Goal: Information Seeking & Learning: Find specific fact

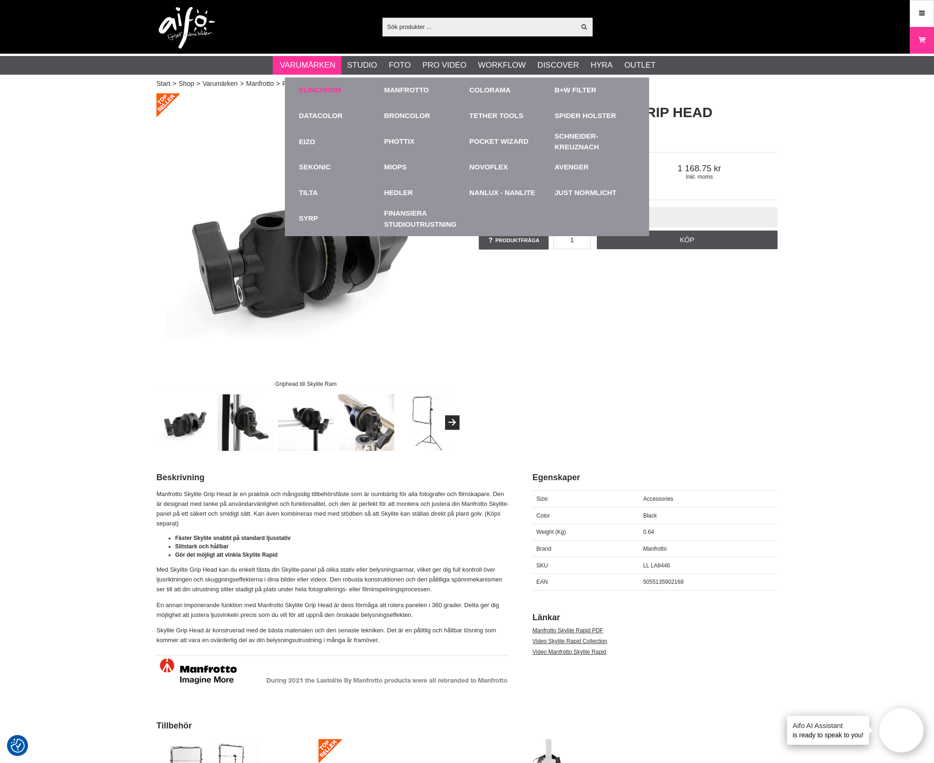
click at [312, 91] on link "Elinchrom" at bounding box center [320, 90] width 42 height 11
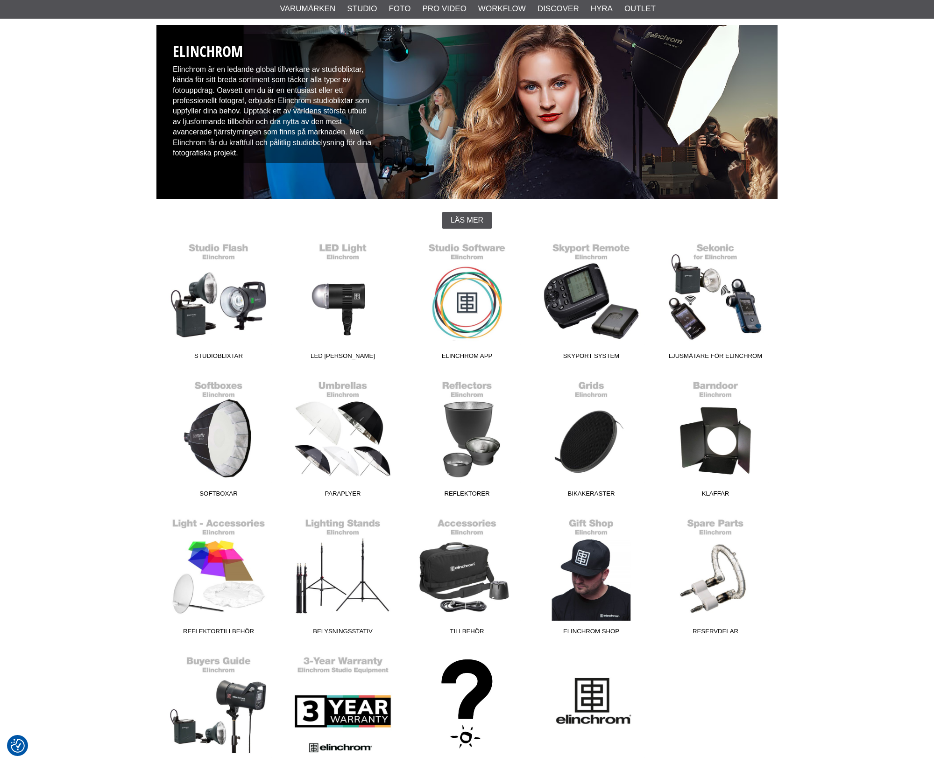
scroll to position [233, 0]
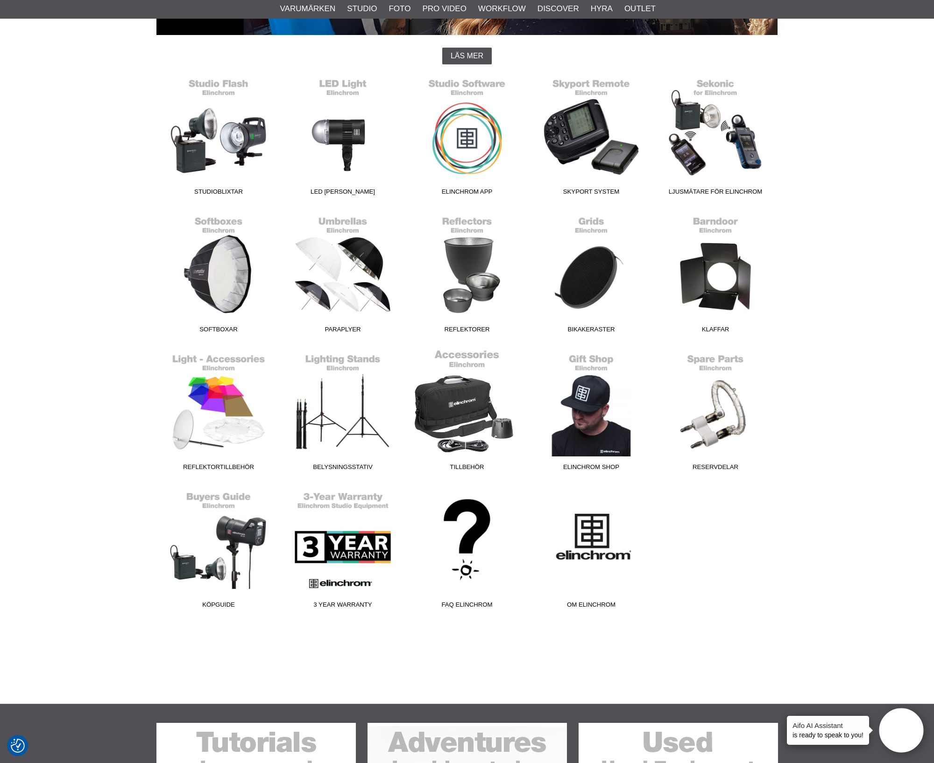
click at [471, 418] on link "Tillbehör" at bounding box center [467, 412] width 124 height 126
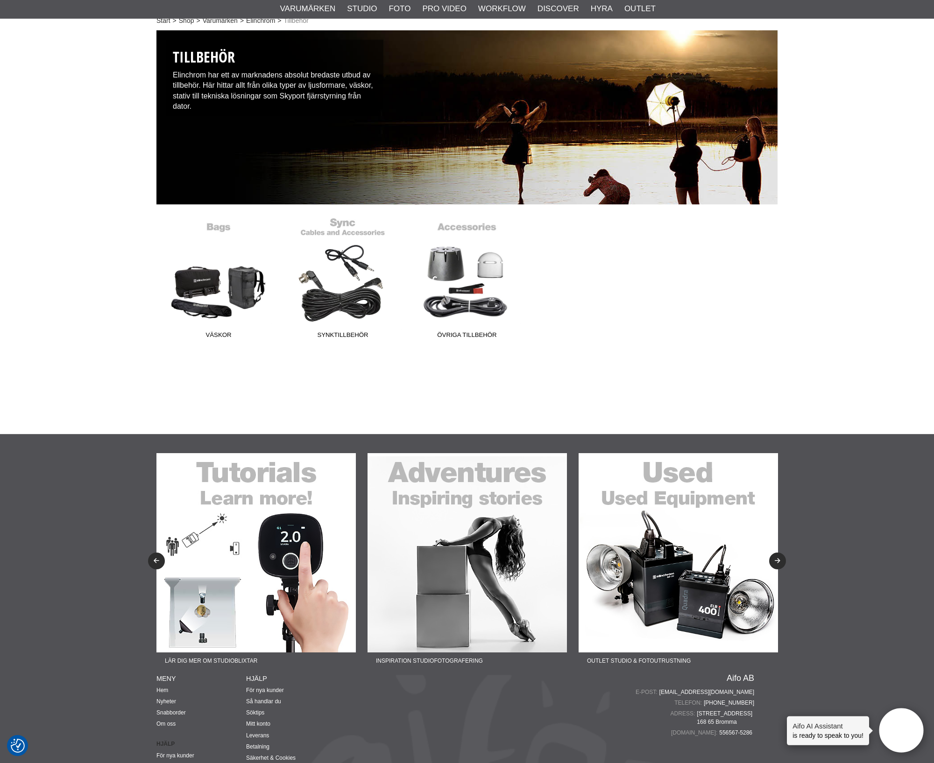
scroll to position [59, 0]
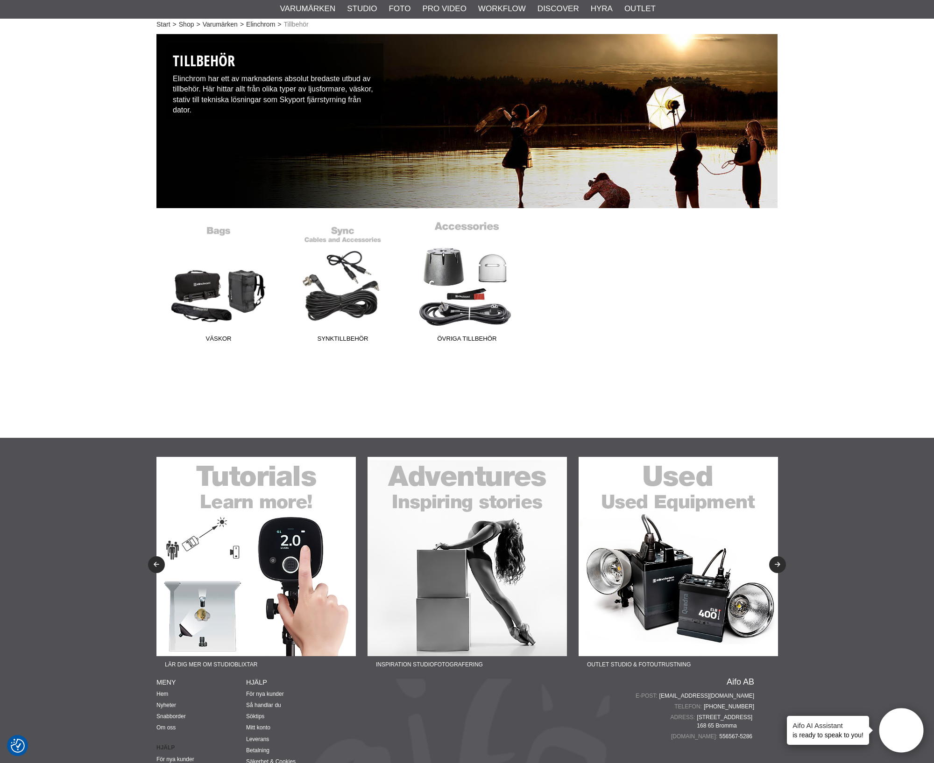
click at [495, 294] on link "Övriga tillbehör" at bounding box center [467, 284] width 124 height 126
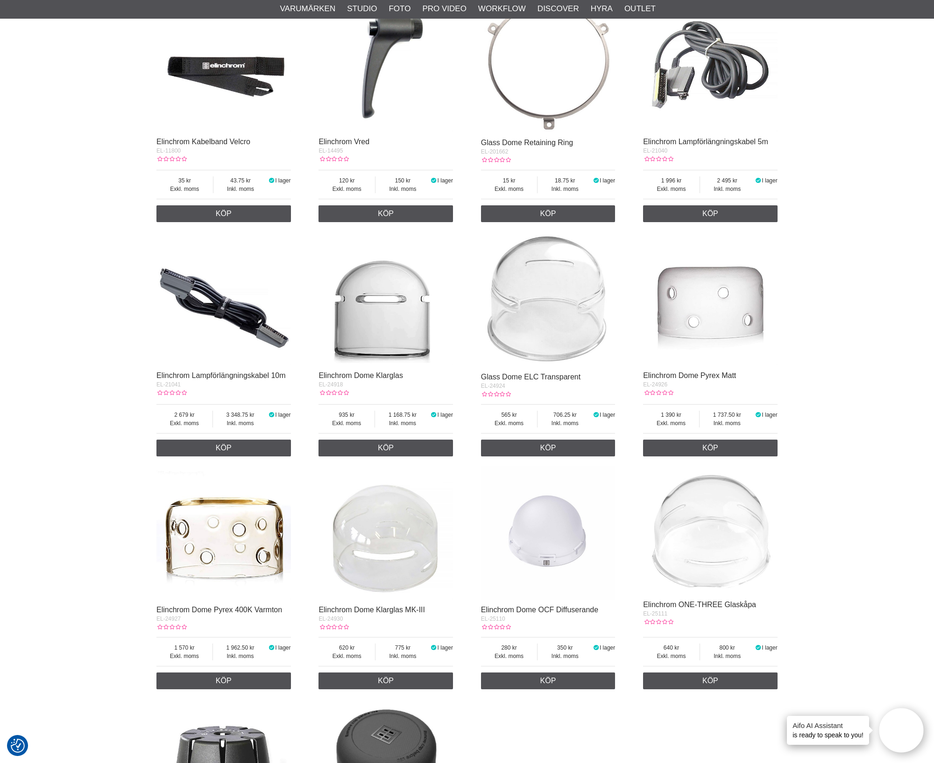
scroll to position [1167, 0]
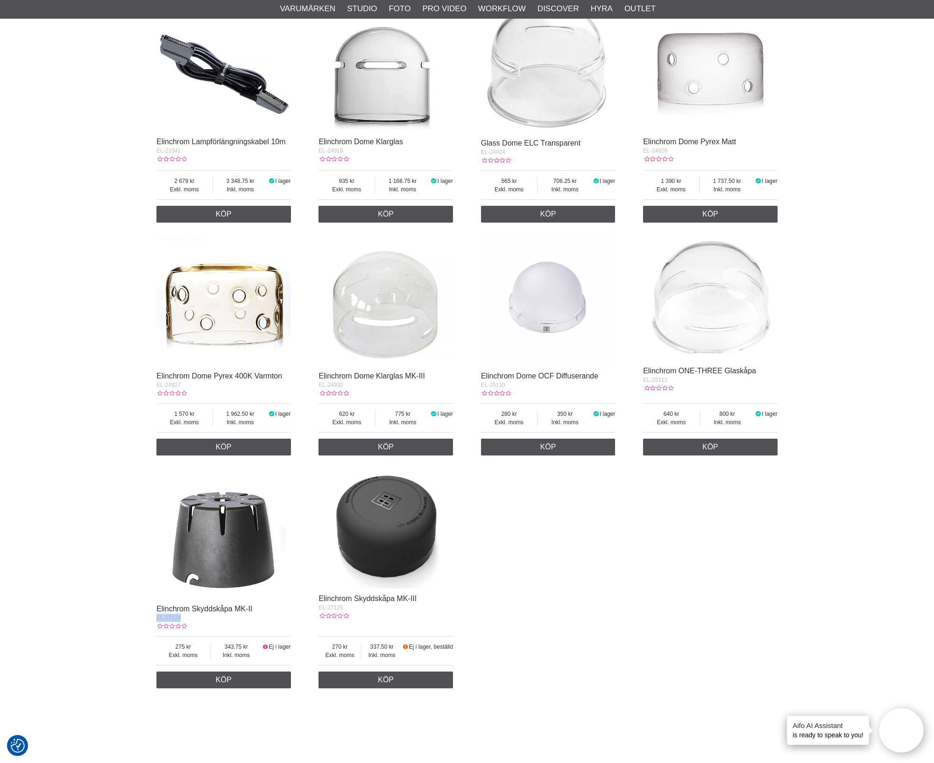
drag, startPoint x: 202, startPoint y: 639, endPoint x: 142, endPoint y: 636, distance: 59.8
copy span "EL-27124"
